Goal: Transaction & Acquisition: Purchase product/service

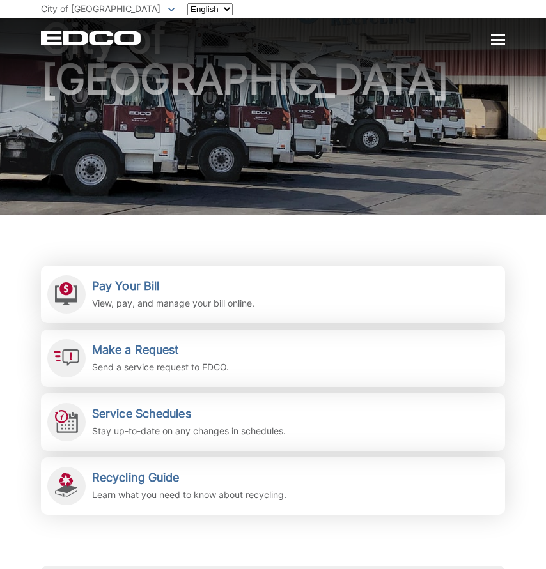
scroll to position [103, 0]
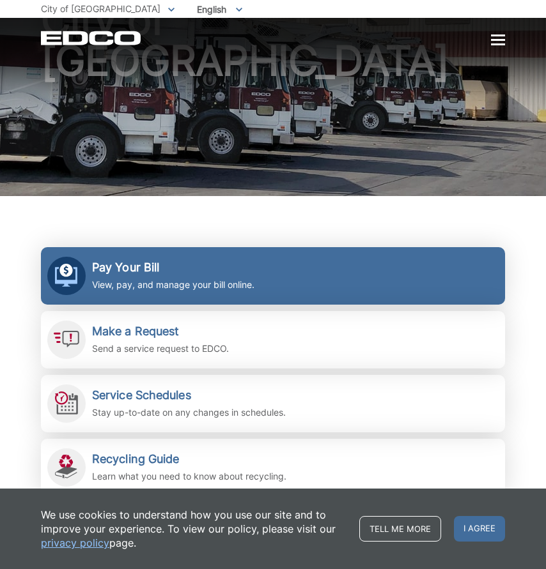
click at [149, 258] on link "Pay Your Bill View, pay, and manage your bill online." at bounding box center [273, 275] width 464 height 57
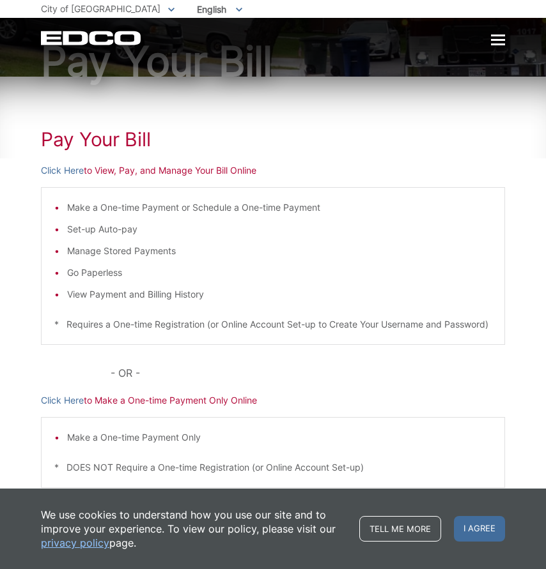
scroll to position [86, 0]
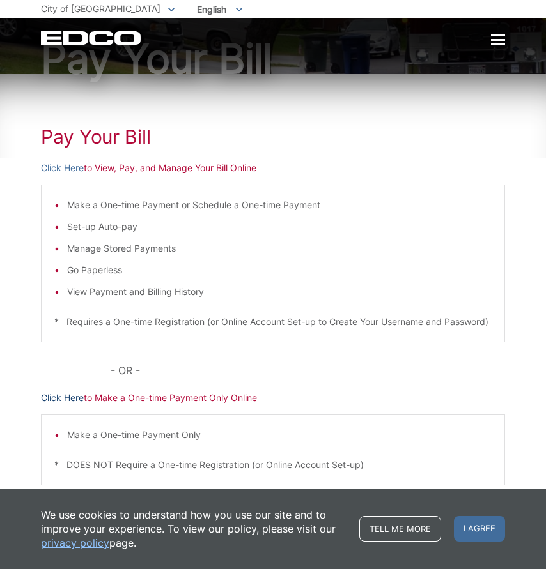
click at [60, 405] on link "Click Here" at bounding box center [62, 398] width 43 height 14
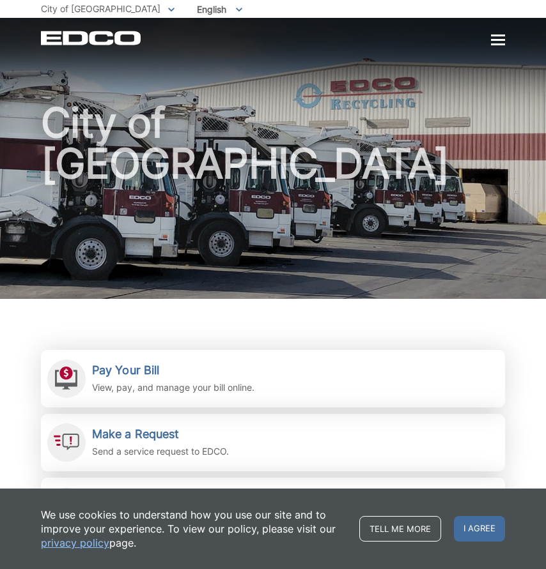
click at [495, 46] on div at bounding box center [498, 40] width 14 height 11
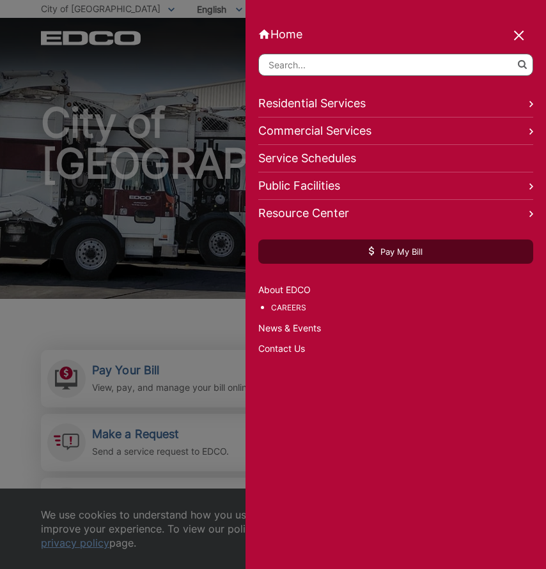
click at [135, 389] on div at bounding box center [273, 284] width 546 height 569
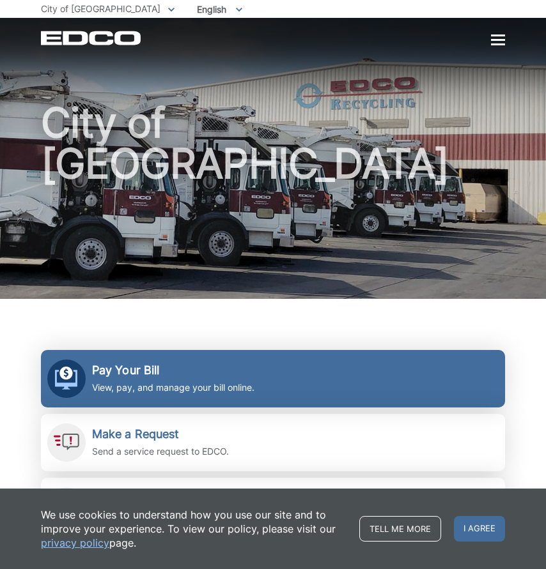
click at [132, 381] on p "View, pay, and manage your bill online." at bounding box center [173, 388] width 162 height 14
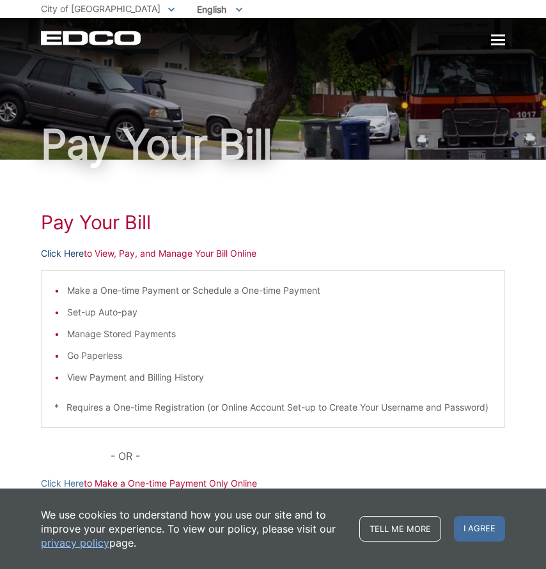
click at [59, 251] on link "Click Here" at bounding box center [62, 254] width 43 height 14
